Goal: Communication & Community: Ask a question

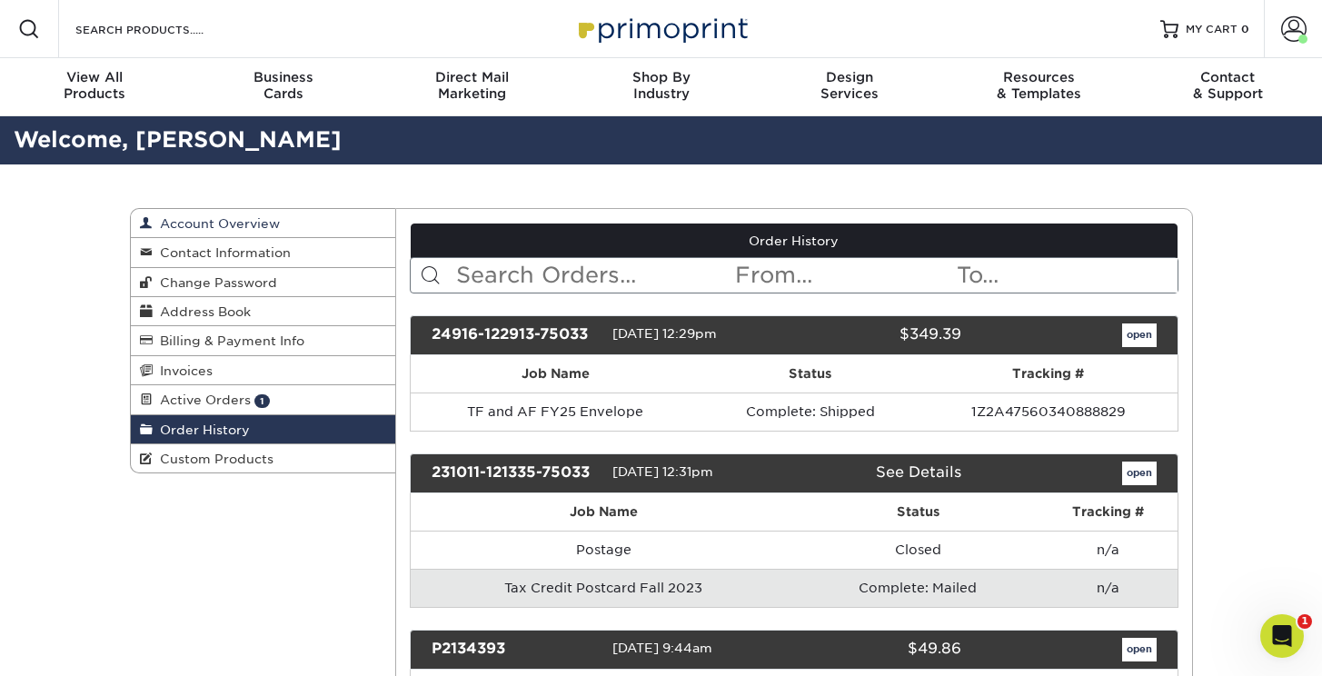
click at [206, 223] on span "Account Overview" at bounding box center [216, 223] width 127 height 15
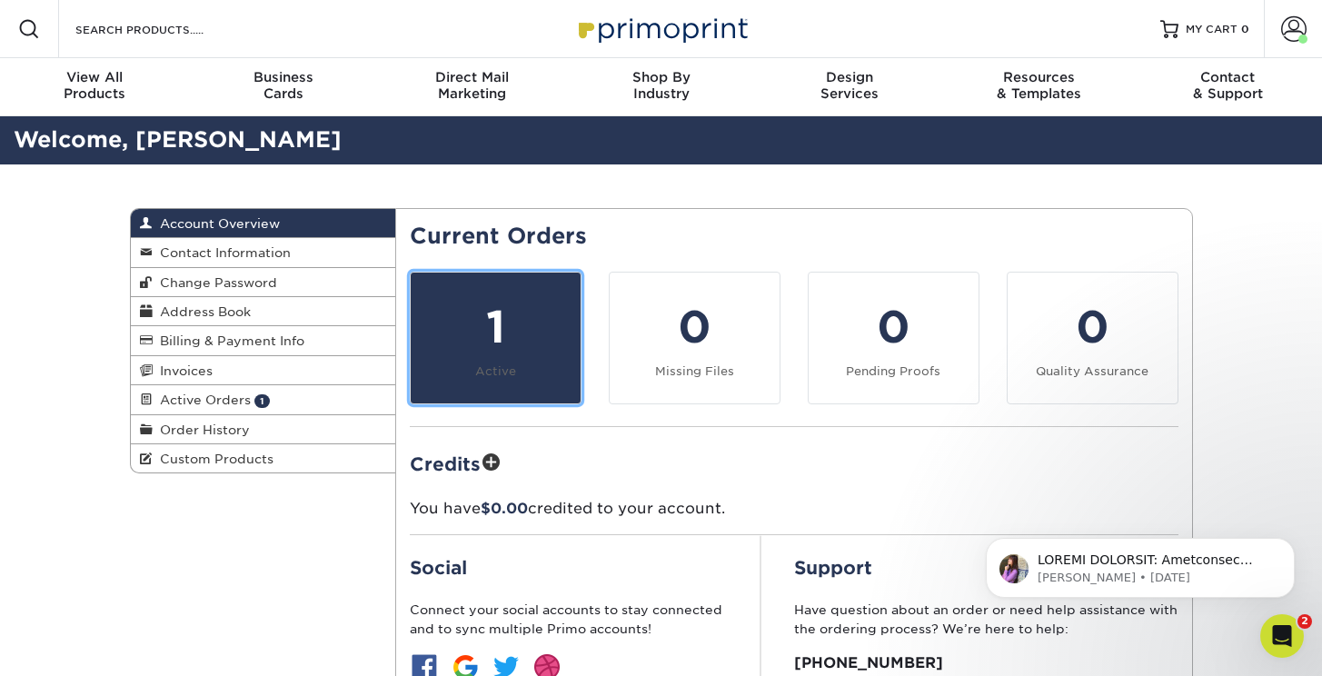
click at [510, 348] on div "1" at bounding box center [495, 326] width 148 height 65
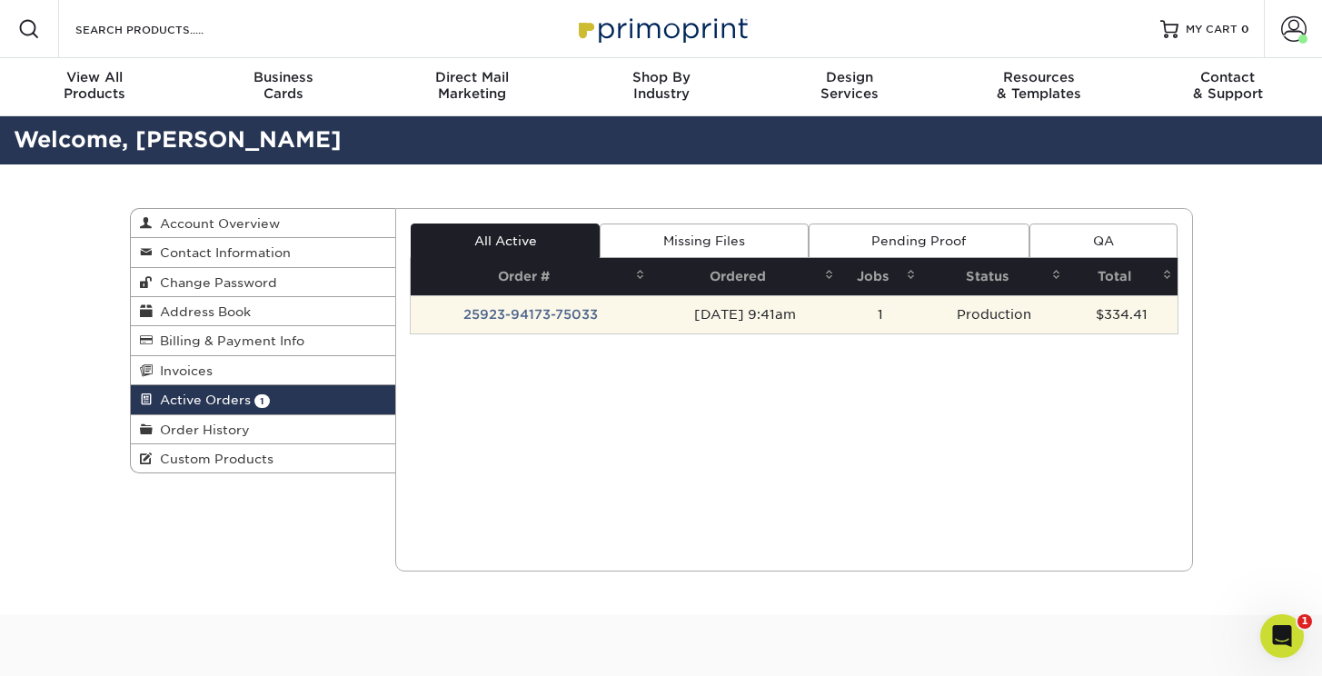
click at [733, 319] on td "[DATE] 9:41am" at bounding box center [744, 314] width 189 height 38
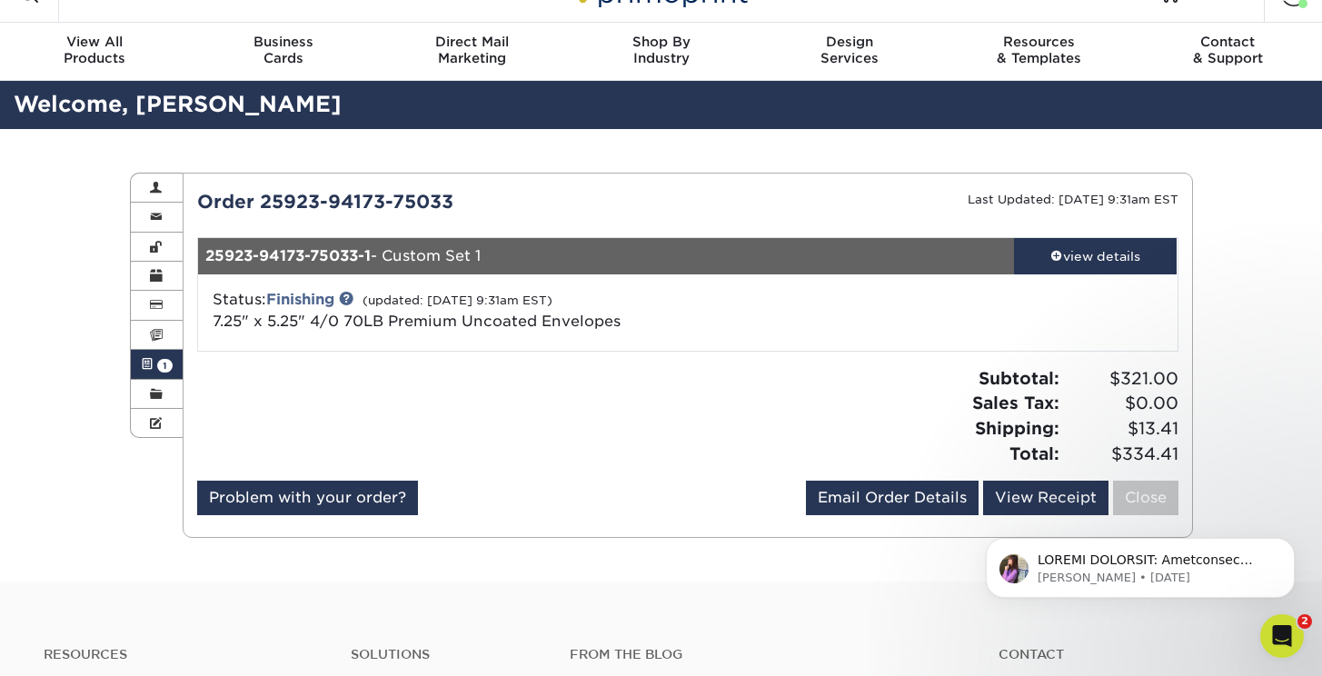
scroll to position [42, 0]
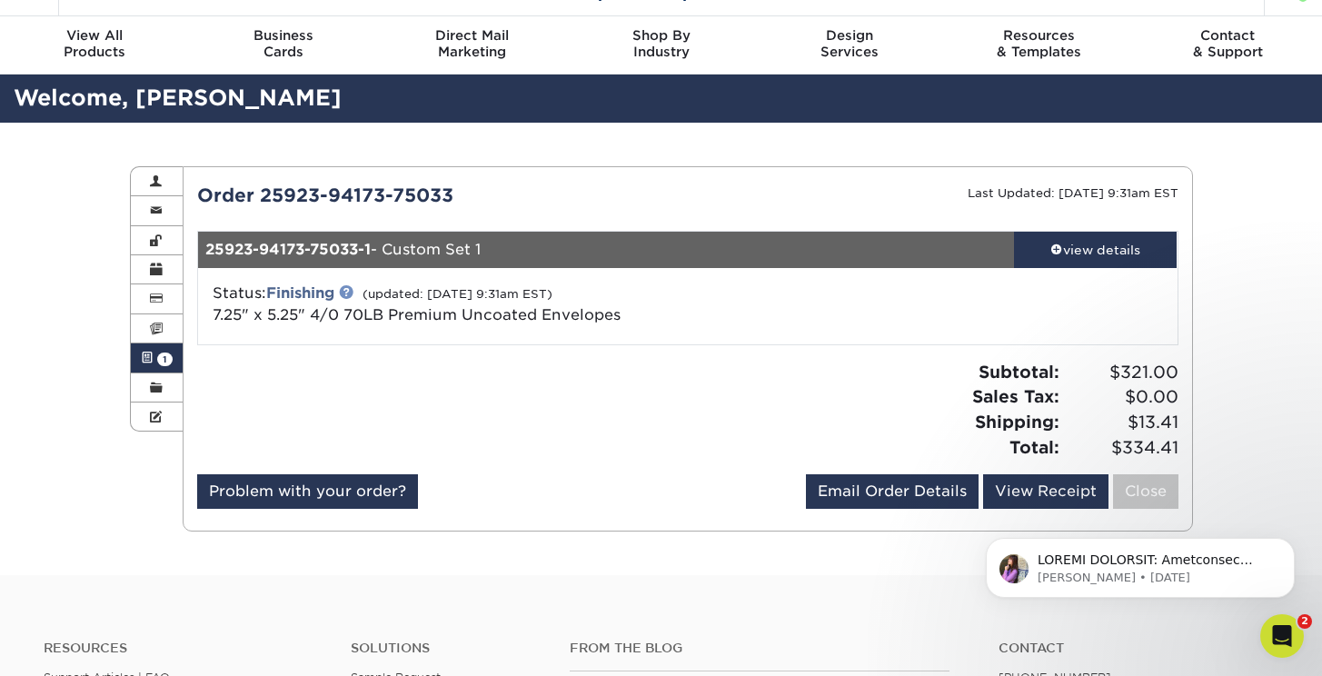
click at [353, 292] on link at bounding box center [346, 291] width 15 height 15
click at [1277, 637] on icon "Open Intercom Messenger" at bounding box center [1279, 634] width 30 height 30
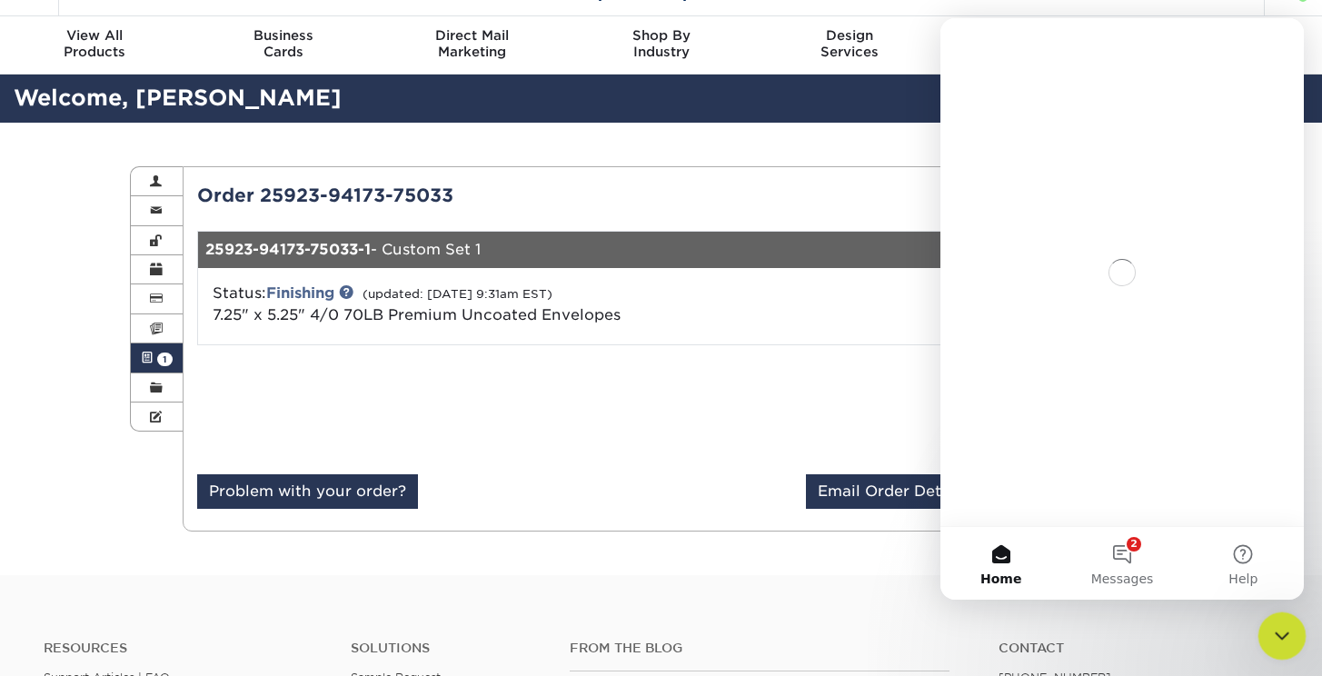
scroll to position [0, 0]
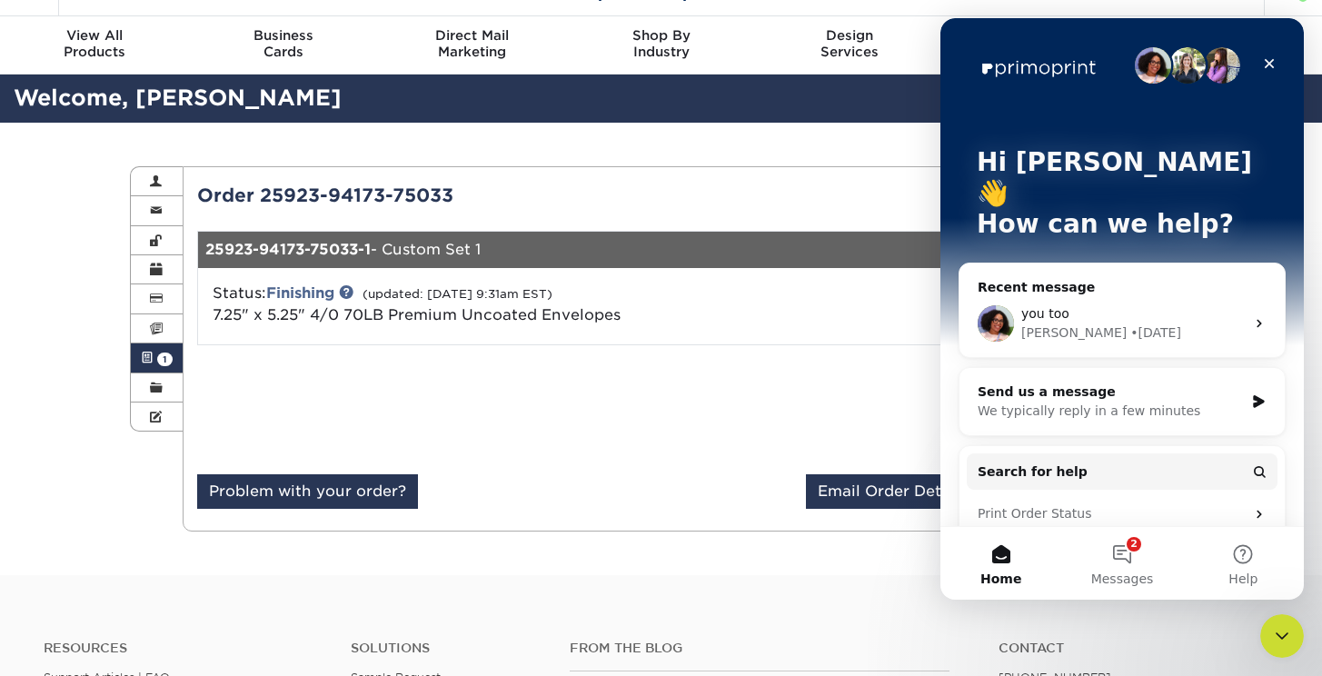
click at [1252, 316] on icon "Intercom messenger" at bounding box center [1259, 323] width 15 height 15
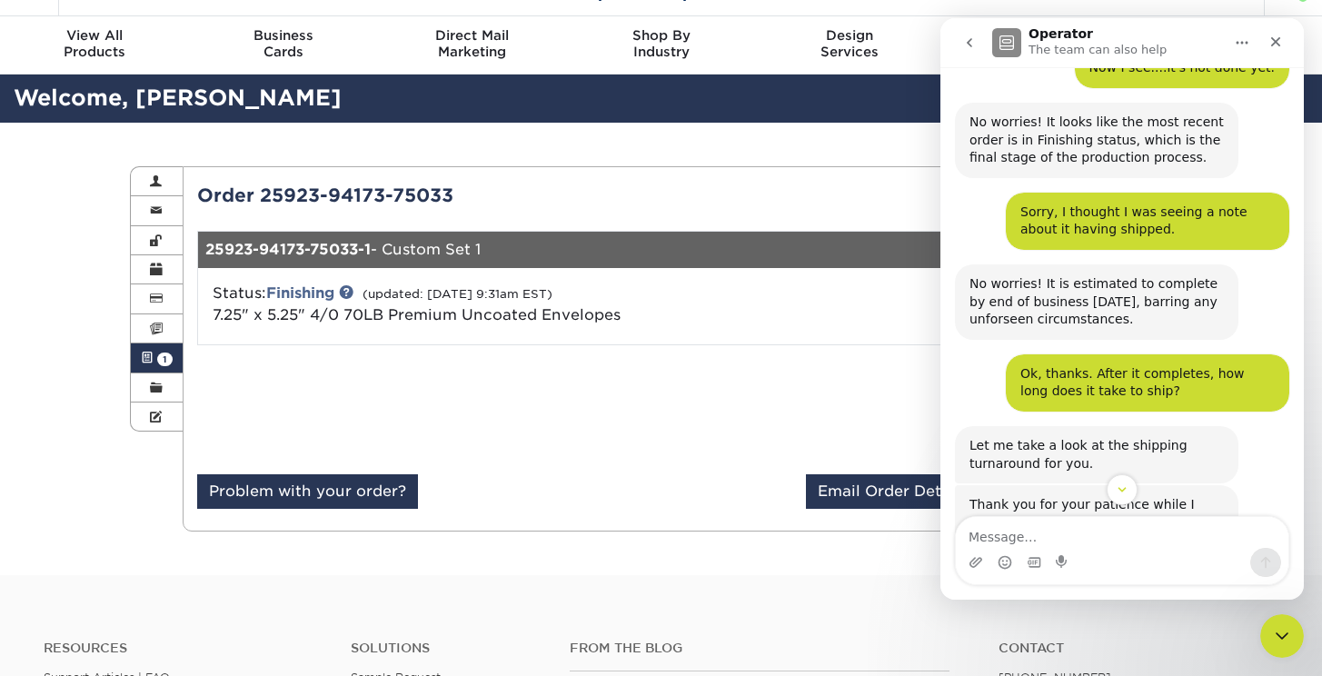
scroll to position [840, 0]
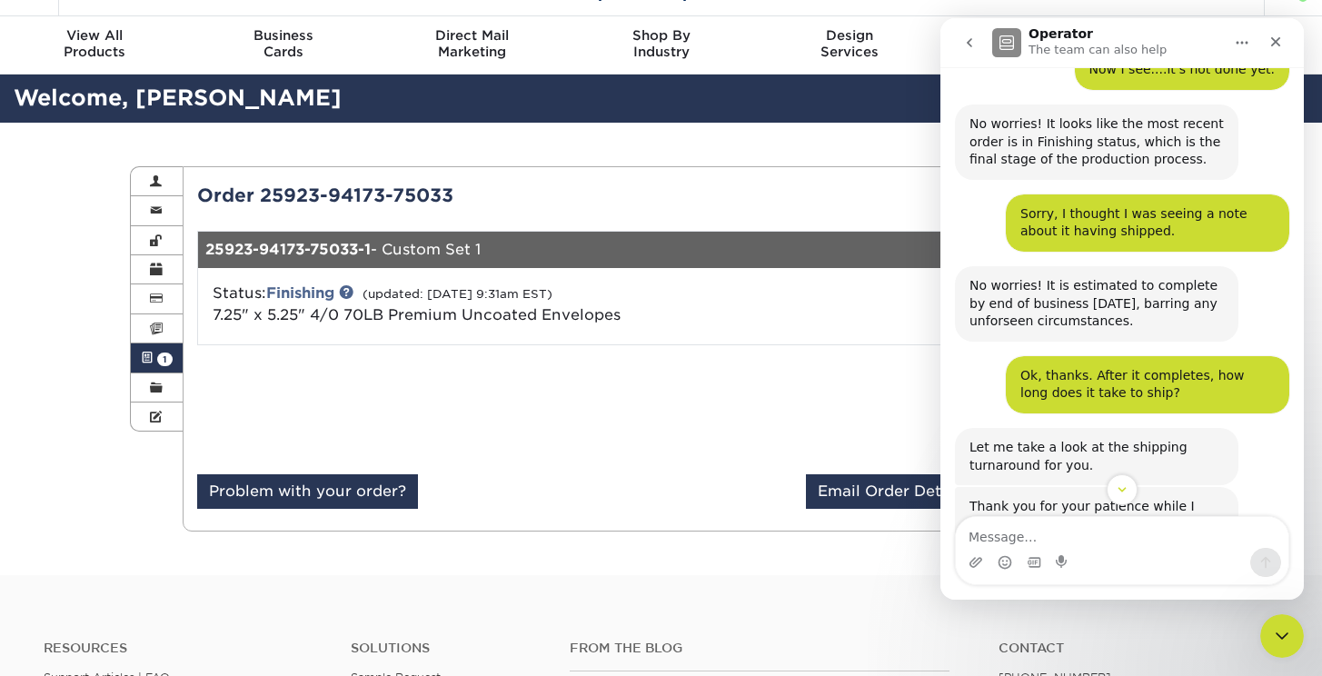
click at [1006, 534] on textarea "Message…" at bounding box center [1122, 532] width 332 height 31
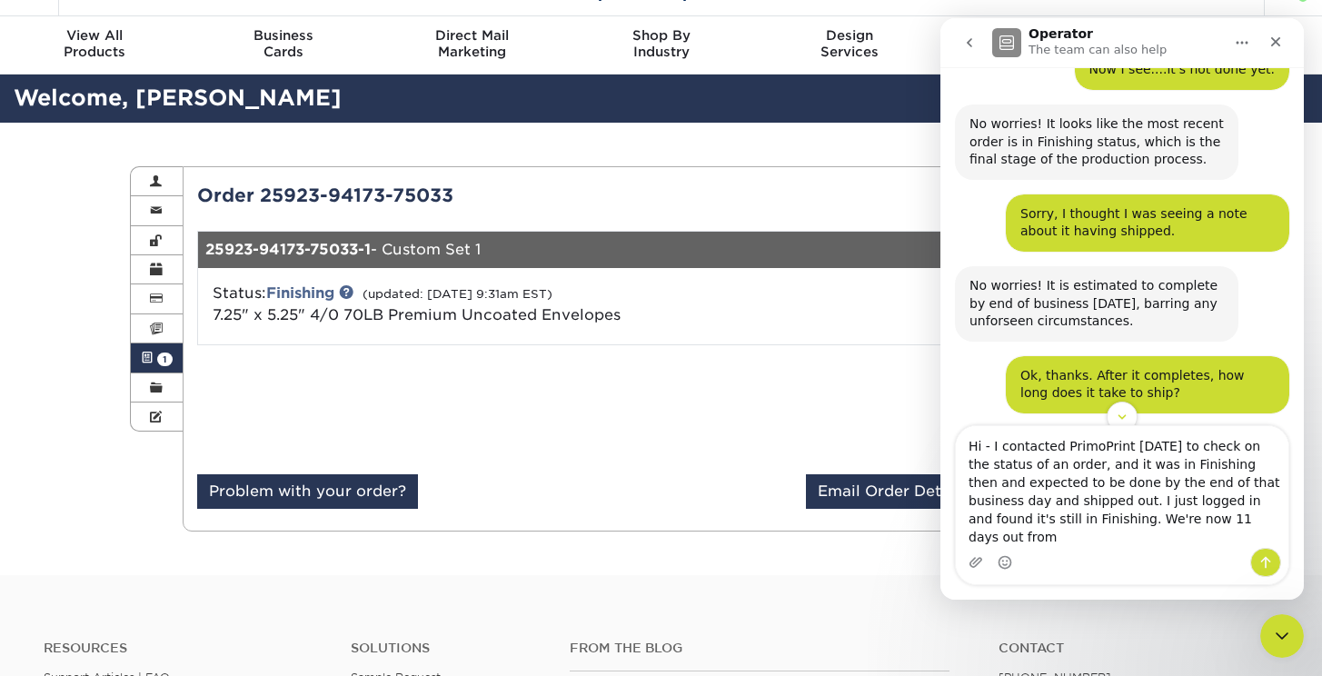
click at [1147, 540] on textarea "Hi - I contacted PrimoPrint [DATE] to check on the status of an order, and it w…" at bounding box center [1122, 487] width 332 height 122
click at [1277, 534] on textarea "Hi - I contacted PrimoPrint [DATE] to check on the status of an order, and it w…" at bounding box center [1122, 487] width 332 height 122
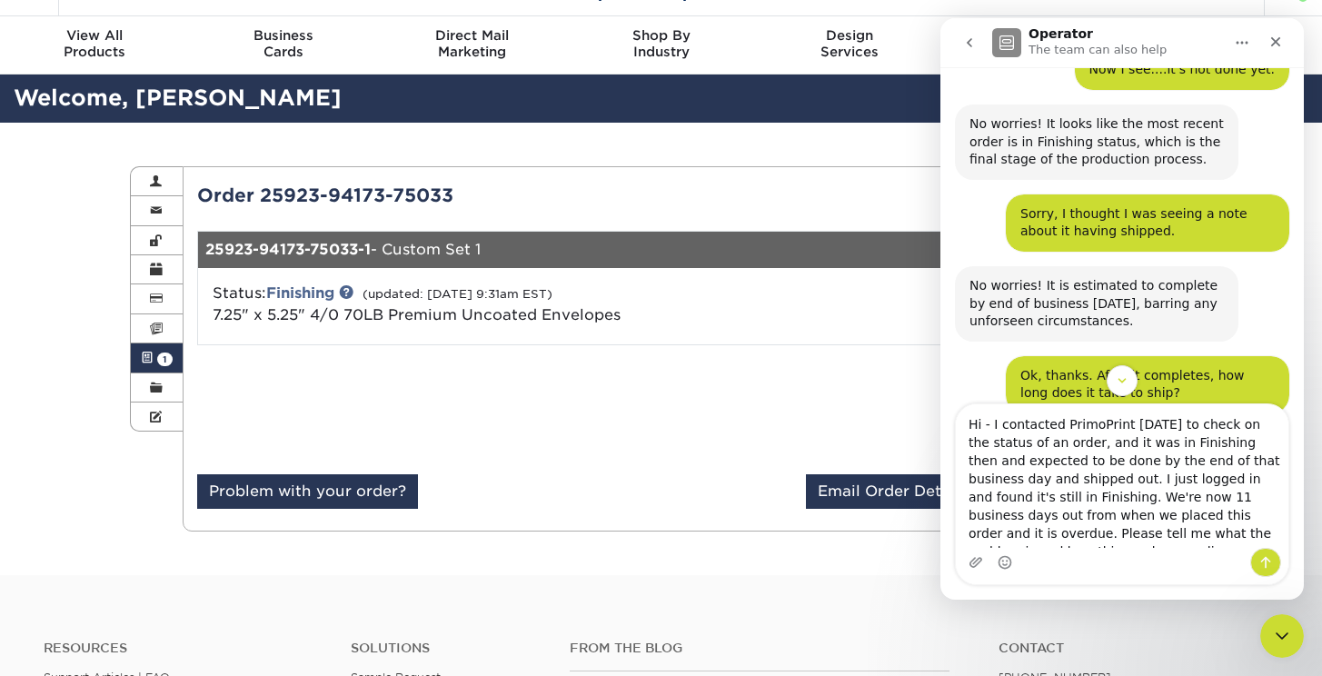
scroll to position [11, 0]
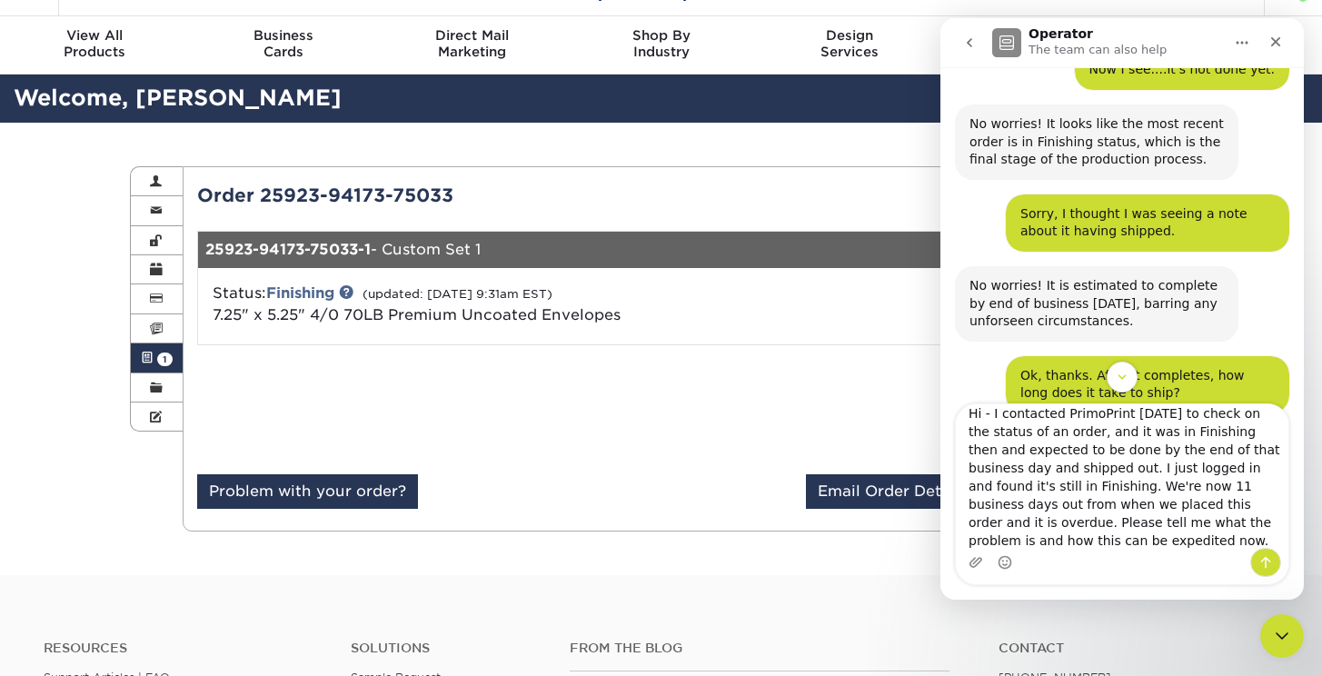
type textarea "Hi - I contacted PrimoPrint [DATE] to check on the status of an order, and it w…"
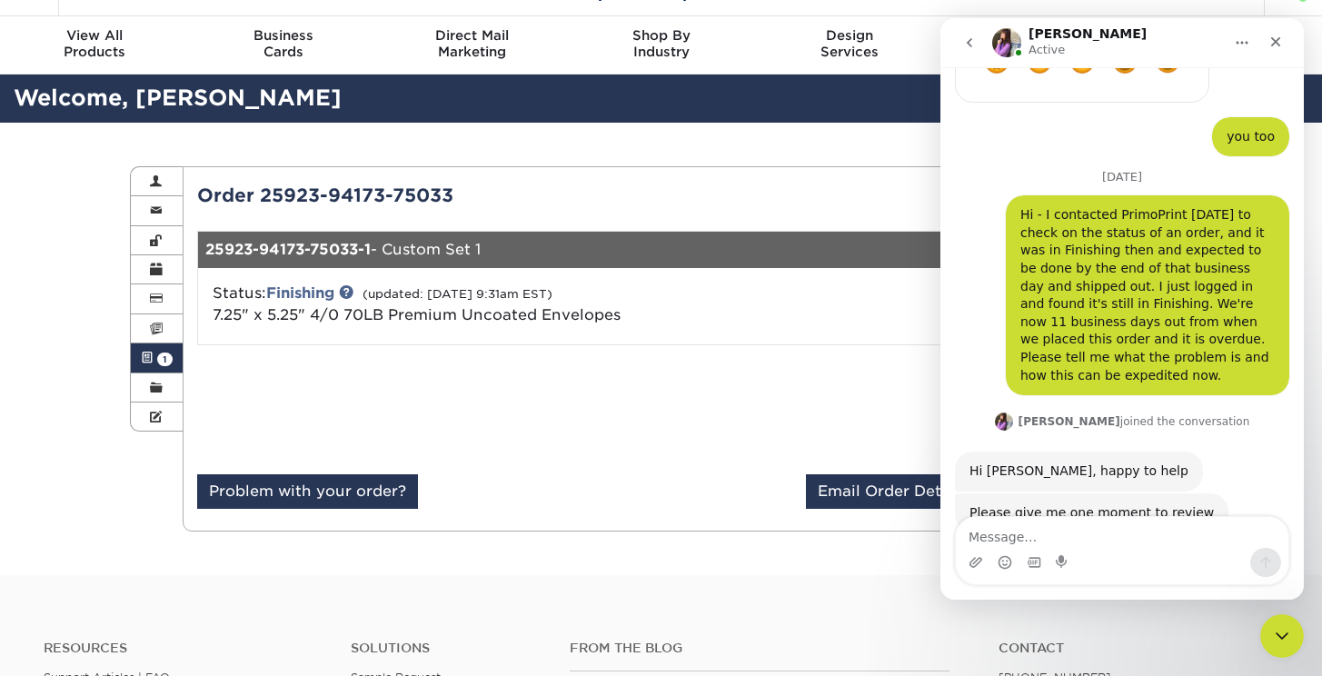
scroll to position [1828, 0]
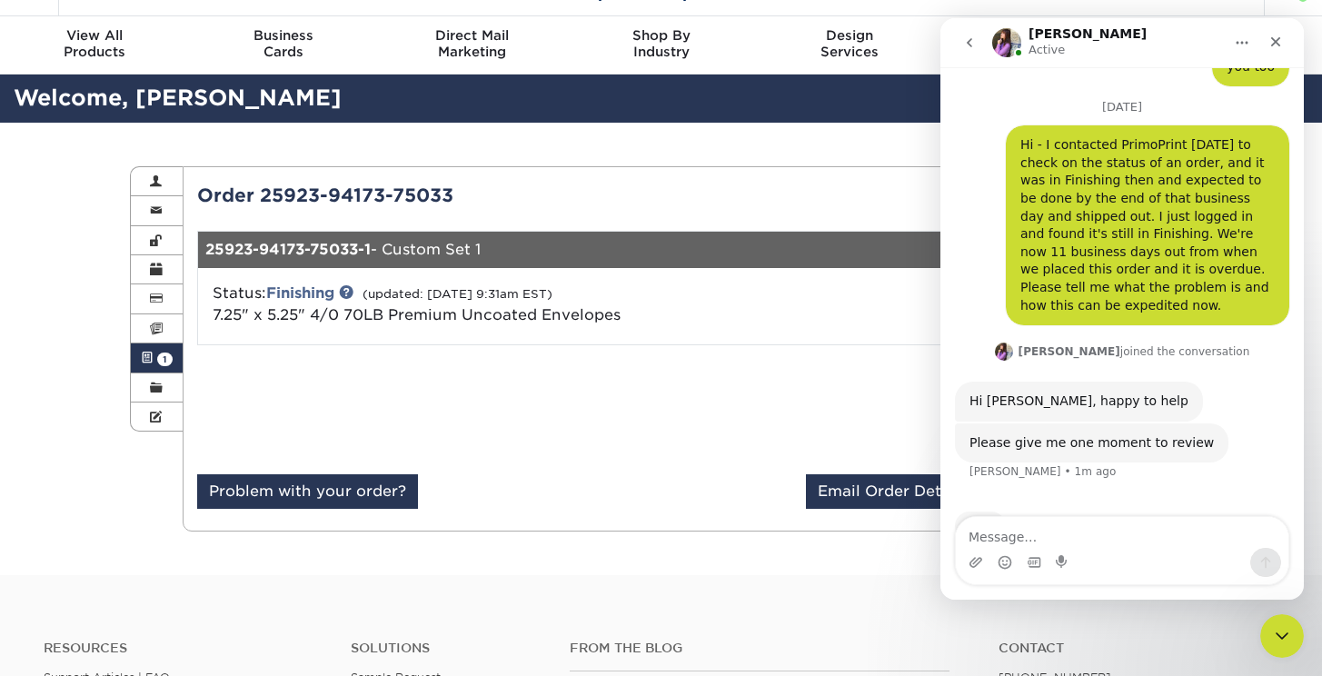
click at [975, 43] on icon "go back" at bounding box center [969, 42] width 15 height 15
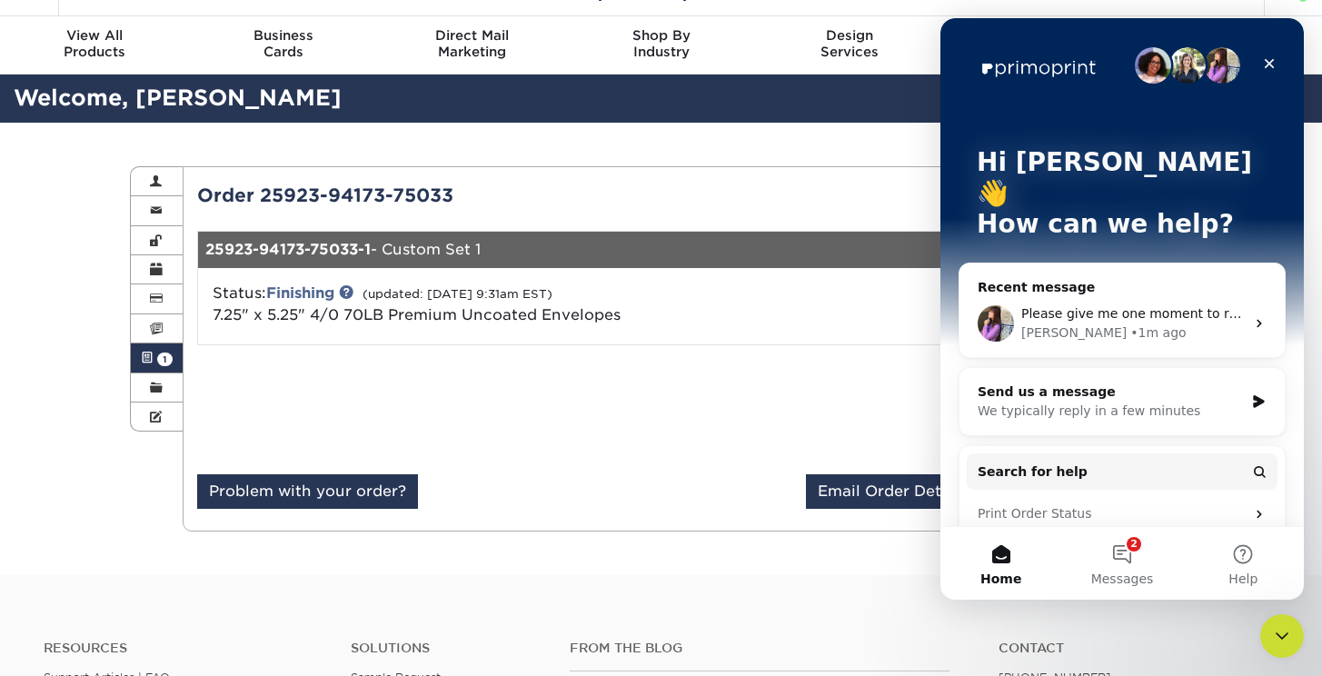
click at [837, 383] on div "Subtotal: $321.00 Sales Tax: $0.00 Shipping: $13.41 Total: $334.41" at bounding box center [940, 410] width 504 height 100
click at [1279, 626] on icon "Close Intercom Messenger" at bounding box center [1279, 633] width 22 height 22
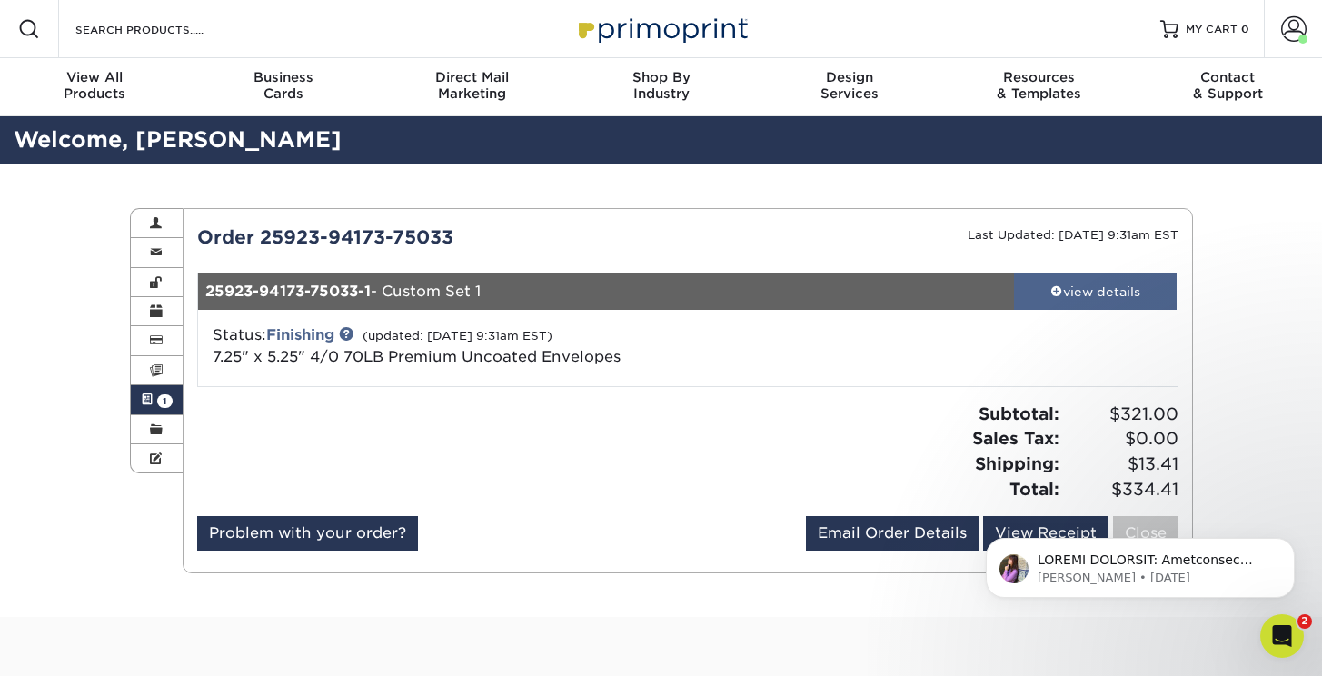
click at [1093, 291] on div "view details" at bounding box center [1095, 291] width 163 height 18
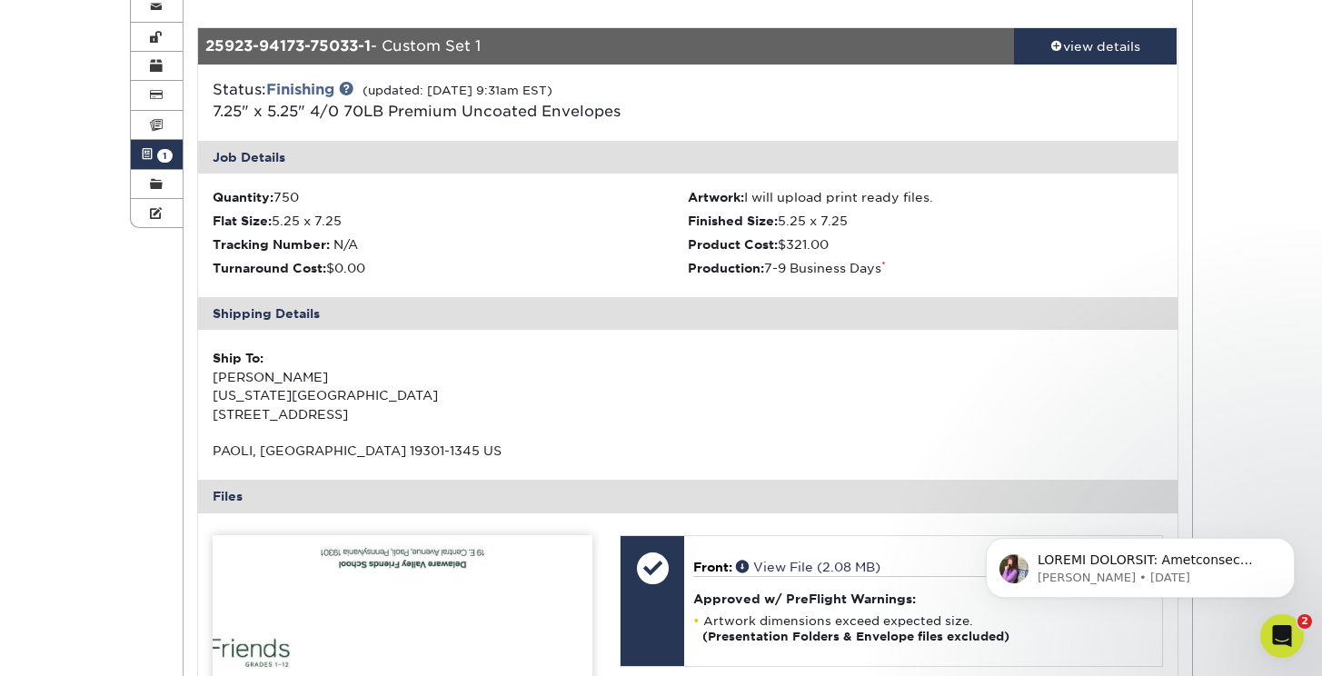
scroll to position [246, 0]
click at [1280, 636] on icon "Open Intercom Messenger" at bounding box center [1279, 634] width 30 height 30
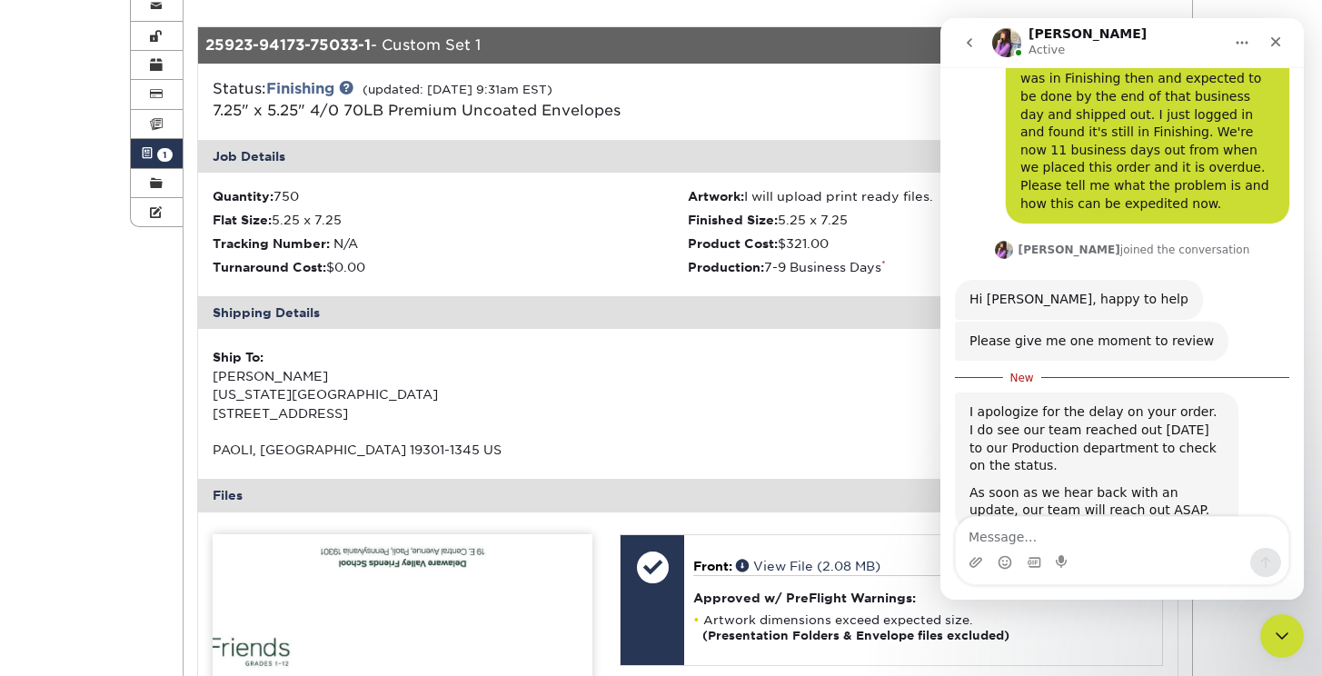
scroll to position [1927, 0]
click at [1013, 532] on textarea "Message…" at bounding box center [1122, 532] width 332 height 31
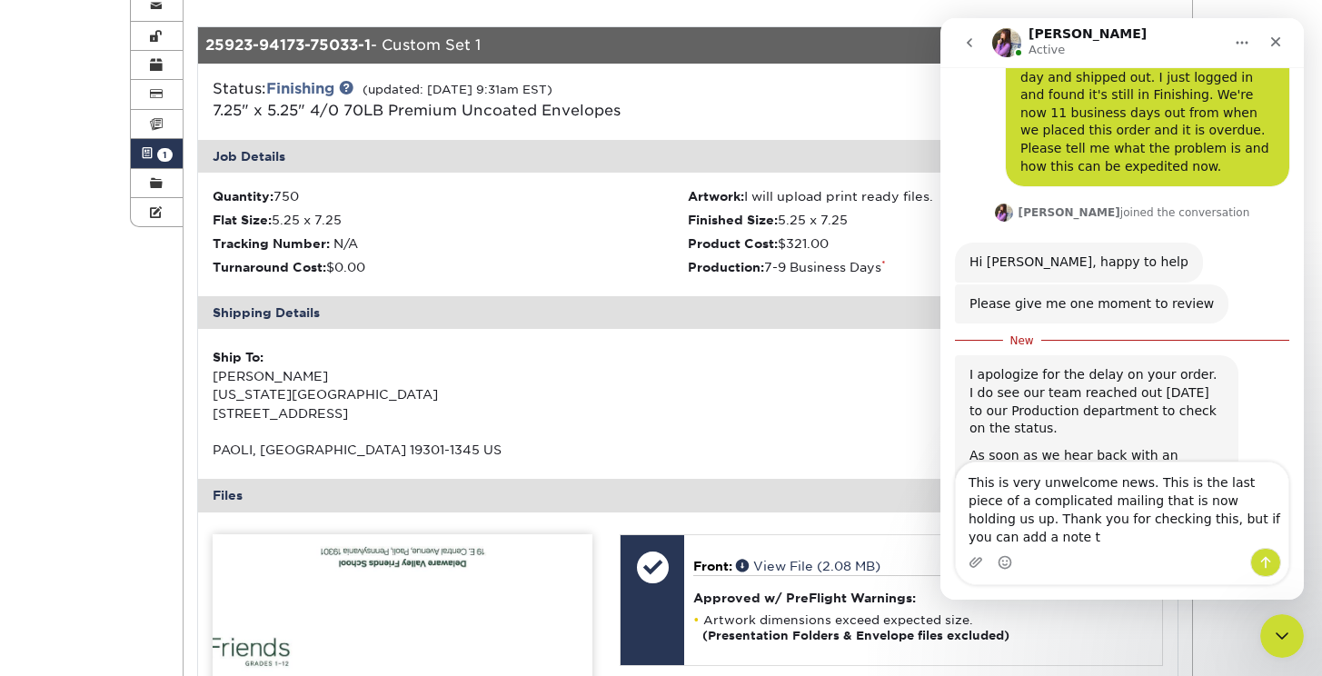
scroll to position [1982, 0]
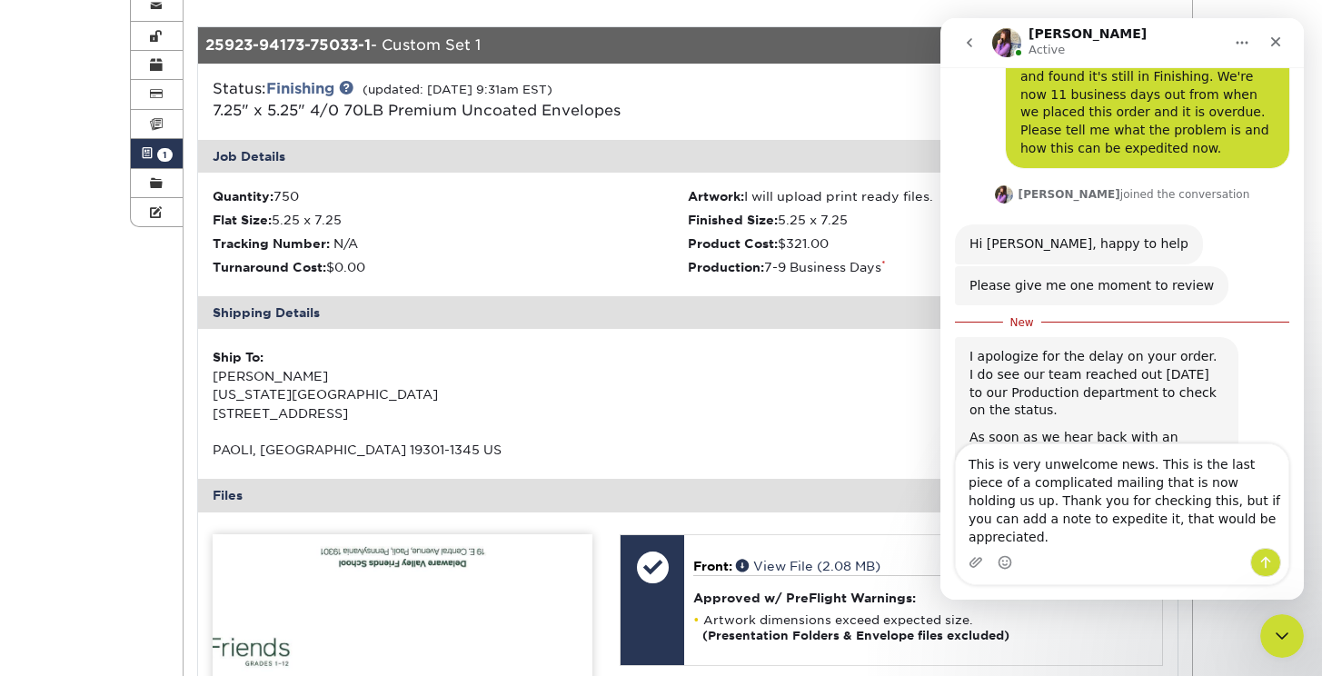
click at [1052, 504] on textarea "This is very unwelcome news. This is the last piece of a complicated mailing th…" at bounding box center [1122, 496] width 332 height 104
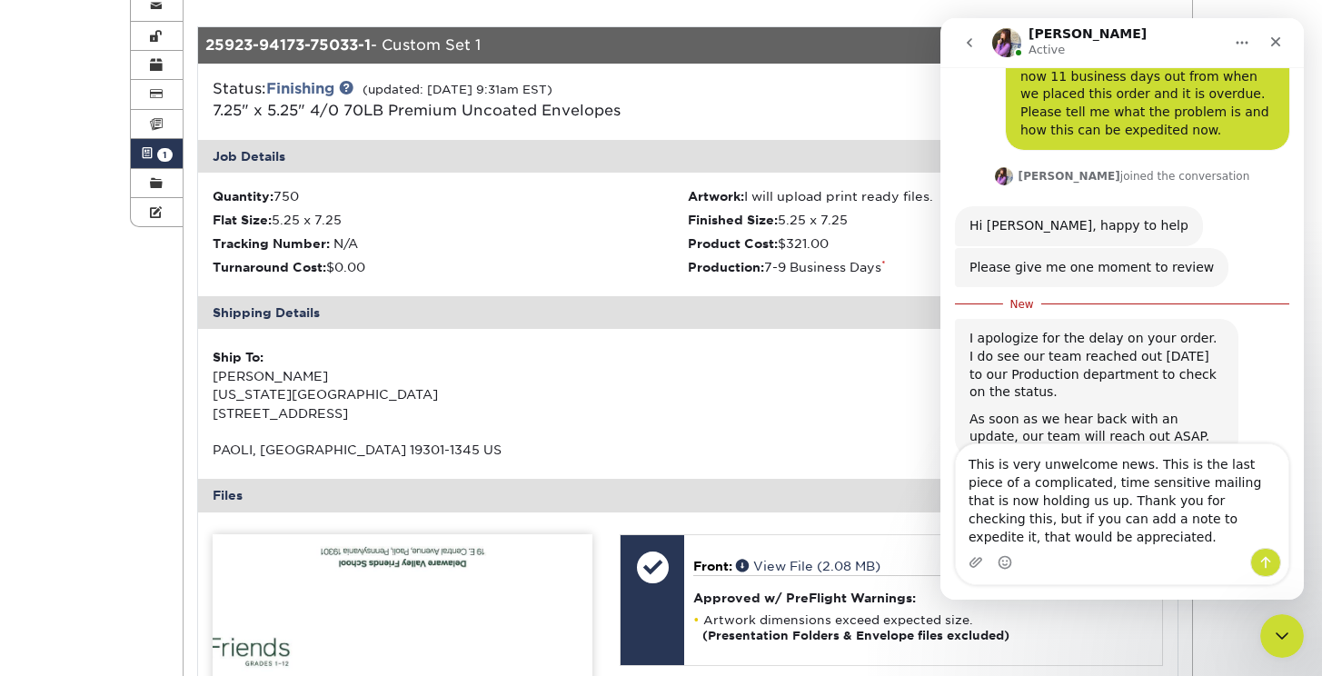
click at [1045, 540] on textarea "This is very unwelcome news. This is the last piece of a complicated, time sens…" at bounding box center [1122, 496] width 332 height 104
type textarea "This is very unwelcome news. This is the last piece of a complicated, time sens…"
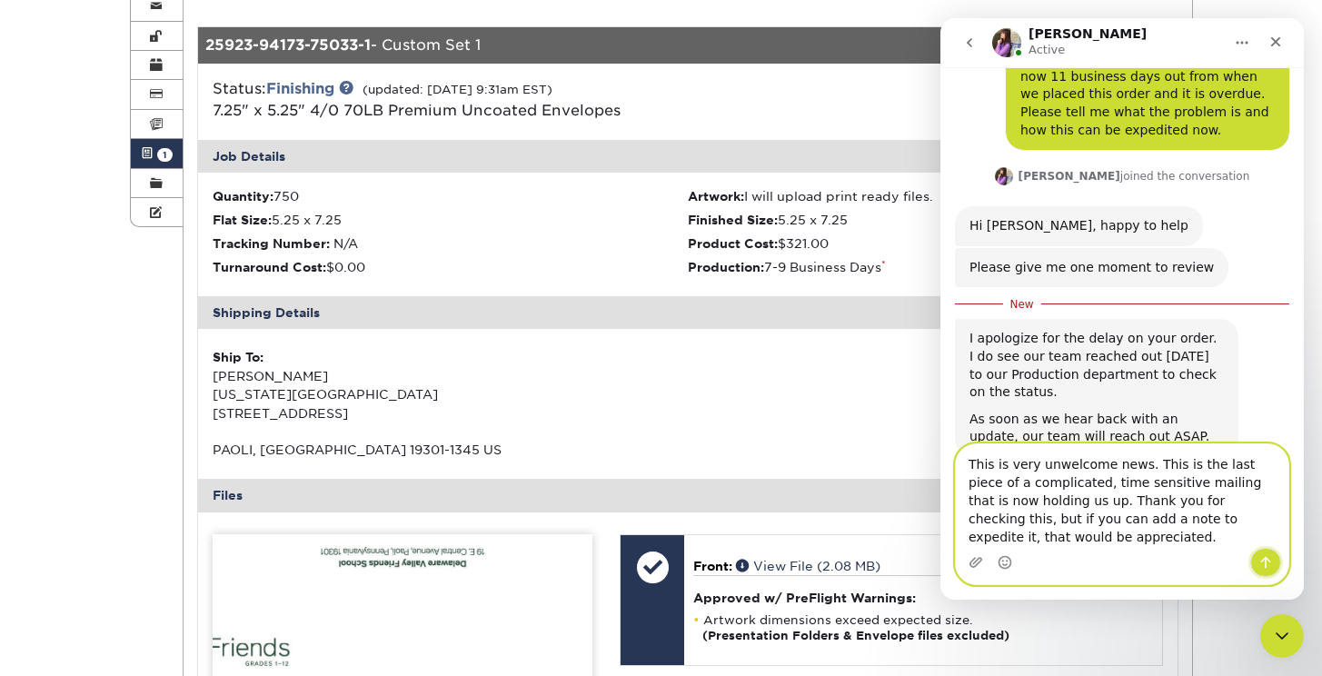
click at [1263, 561] on icon "Send a message…" at bounding box center [1265, 562] width 15 height 15
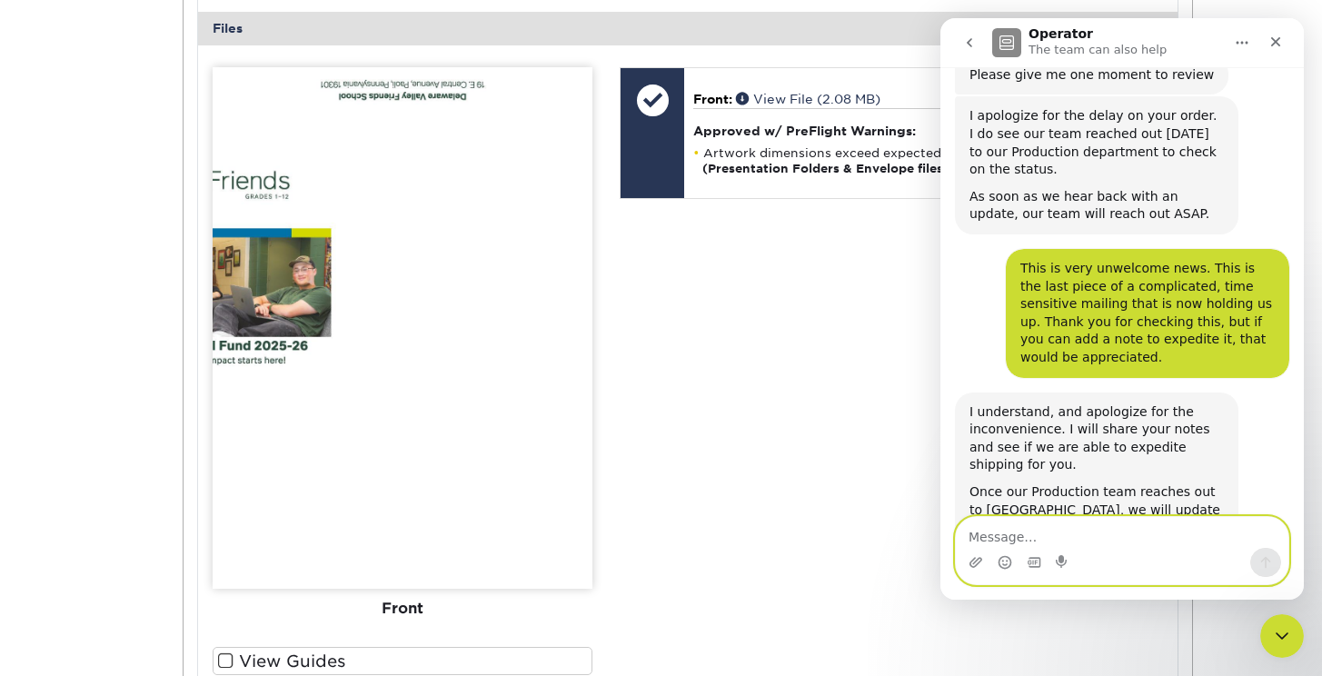
scroll to position [714, 0]
type textarea "Thank you."
click at [1269, 562] on icon "Send a message…" at bounding box center [1265, 562] width 15 height 15
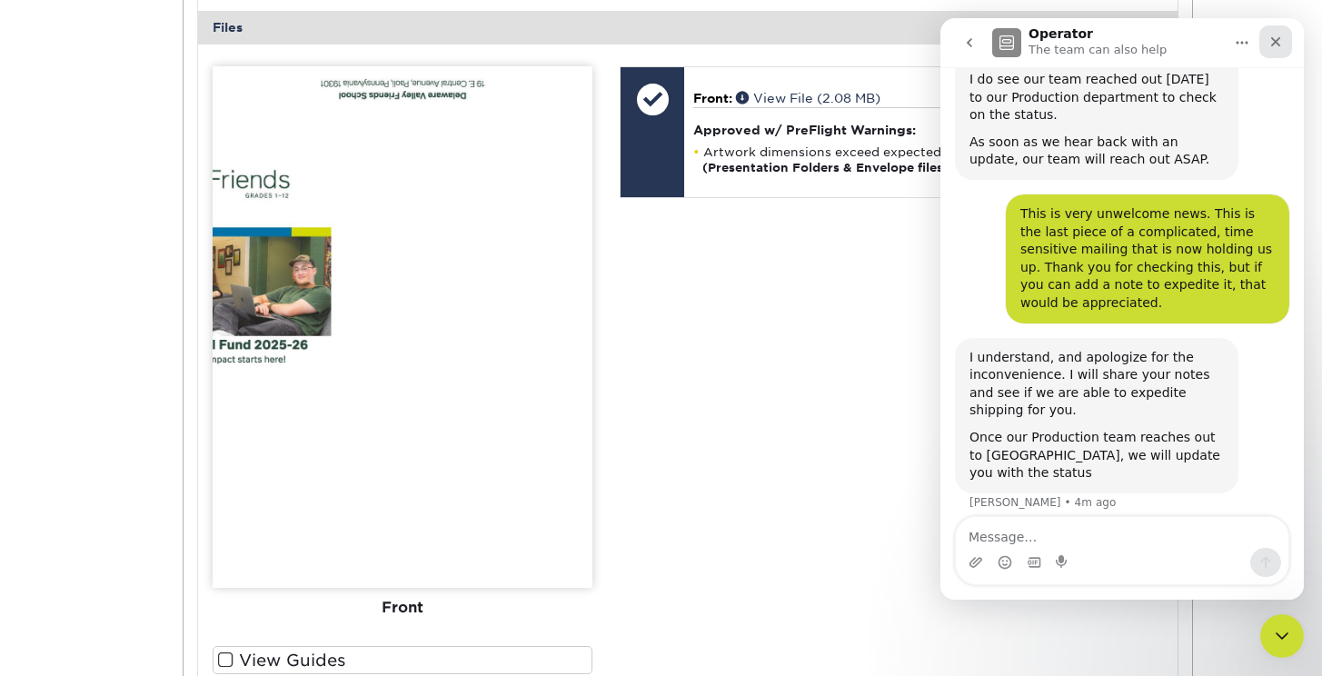
click at [1271, 47] on icon "Close" at bounding box center [1275, 42] width 15 height 15
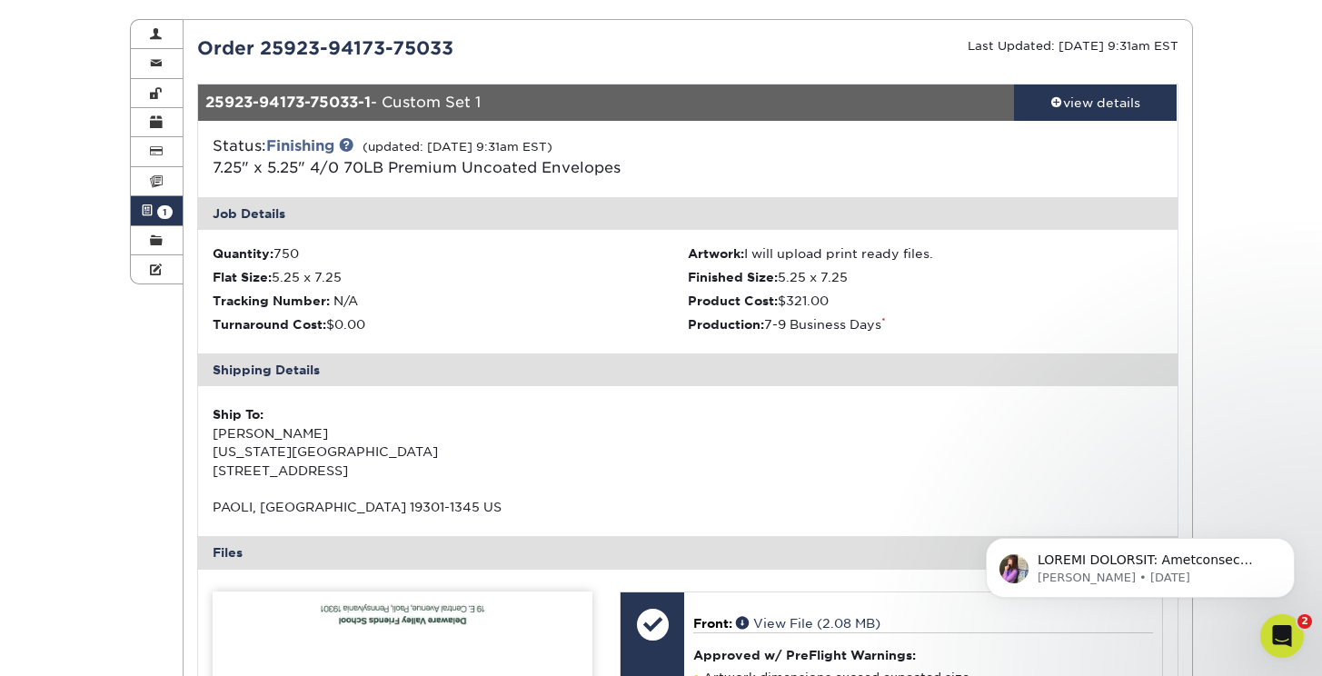
scroll to position [0, 0]
